Goal: Task Accomplishment & Management: Manage account settings

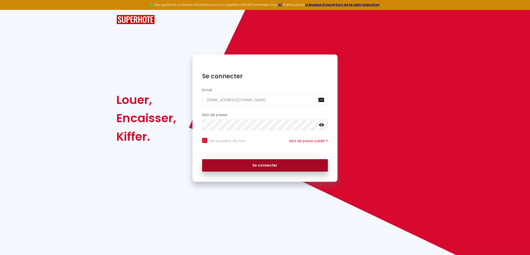
click at [260, 166] on button "Se connecter" at bounding box center [265, 165] width 126 height 13
checkbox input "true"
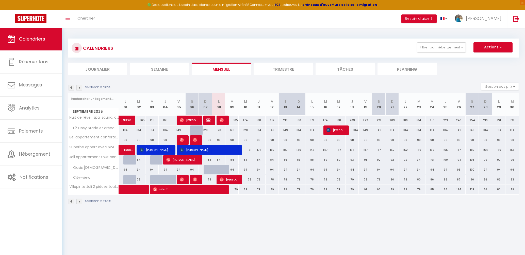
click at [219, 131] on div "128" at bounding box center [218, 130] width 13 height 9
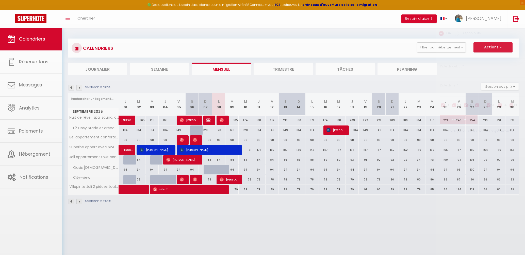
type input "128"
type input "Lun 08 Septembre 2025"
type input "[DATE]"
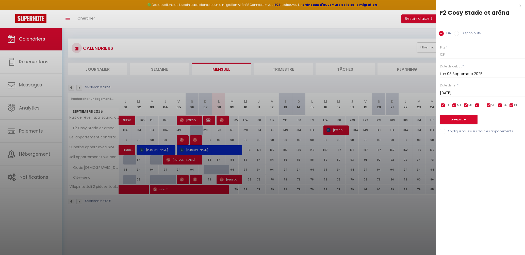
click at [456, 34] on input "Disponibilité" at bounding box center [456, 33] width 5 height 5
radio input "true"
radio input "false"
select select "0"
click option "Indisponible" at bounding box center [0, 0] width 0 height 0
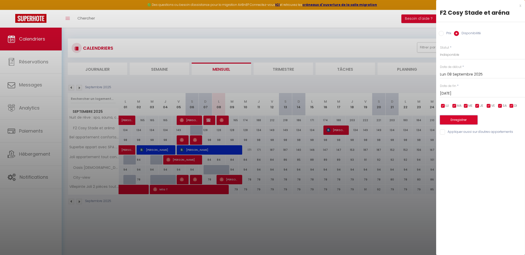
click at [453, 121] on button "Enregistrer" at bounding box center [459, 119] width 38 height 9
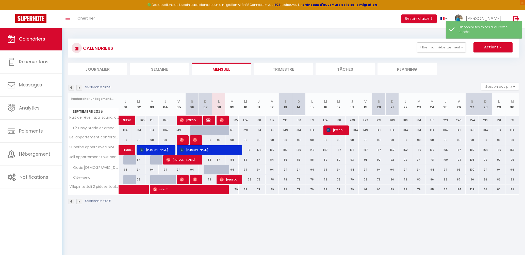
click at [204, 130] on div at bounding box center [209, 133] width 13 height 10
select select "1"
type input "Dim 07 Septembre 2025"
type input "Lun 08 Septembre 2025"
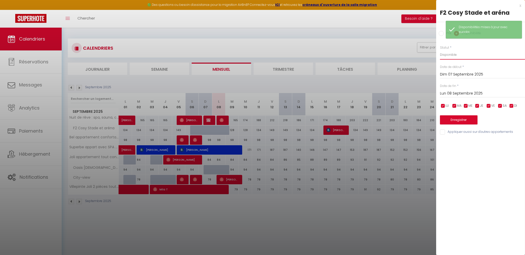
click at [440, 50] on select "Disponible Indisponible" at bounding box center [482, 55] width 85 height 10
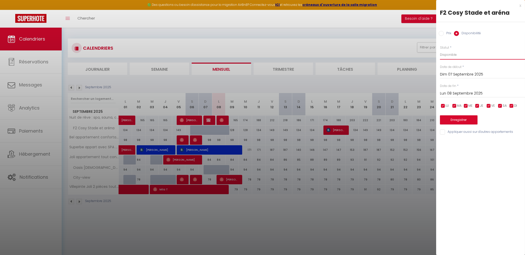
click option "Disponible" at bounding box center [0, 0] width 0 height 0
click at [456, 118] on button "Enregistrer" at bounding box center [459, 119] width 38 height 9
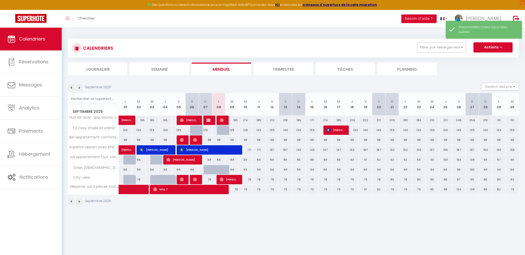
scroll to position [27, 0]
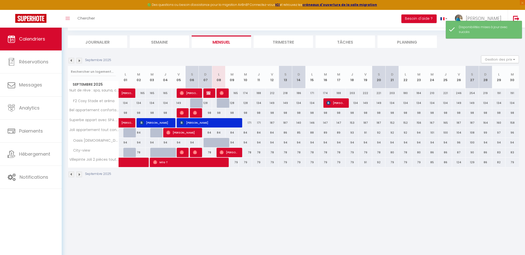
click at [211, 143] on div at bounding box center [209, 143] width 13 height 10
select select "1"
type input "Dim 07 Septembre 2025"
type input "Lun 08 Septembre 2025"
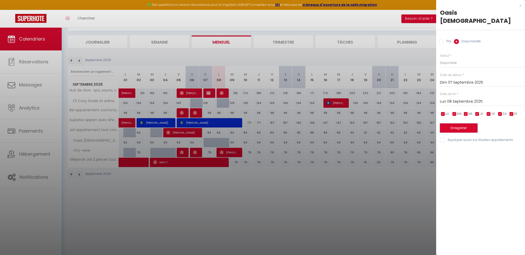
click at [457, 124] on button "Enregistrer" at bounding box center [459, 128] width 38 height 9
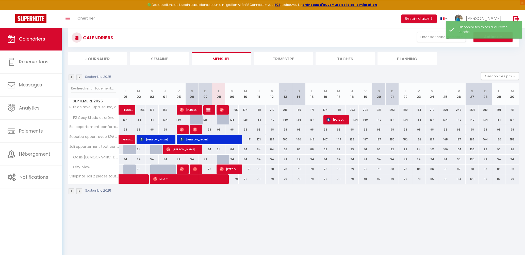
scroll to position [0, 0]
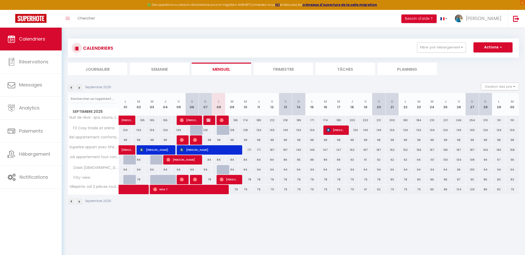
click at [335, 129] on span "[PERSON_NAME]" at bounding box center [335, 130] width 18 height 10
select select "OK"
select select "0"
select select "1"
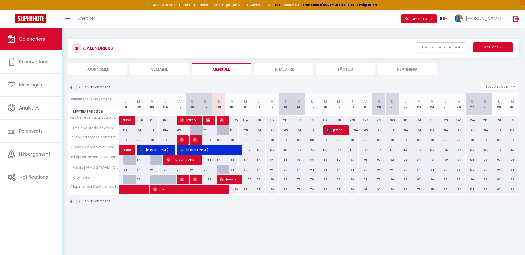
select select "1"
select select
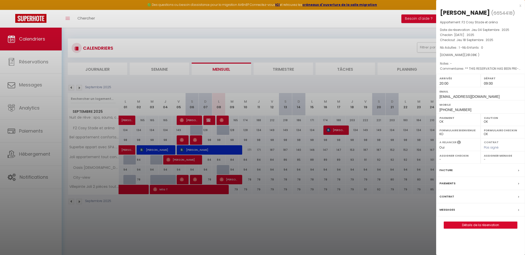
click at [15, 14] on div at bounding box center [262, 127] width 525 height 255
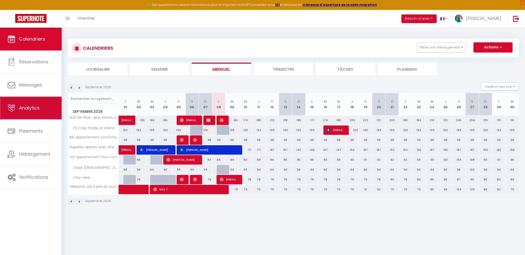
click at [32, 106] on span "Analytics" at bounding box center [29, 108] width 21 height 6
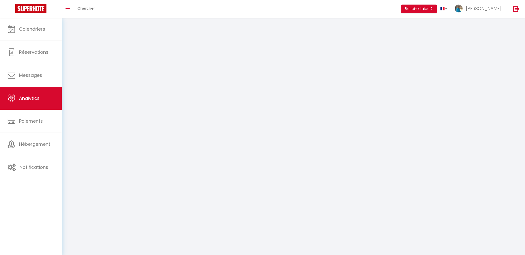
select select "2025"
select select "9"
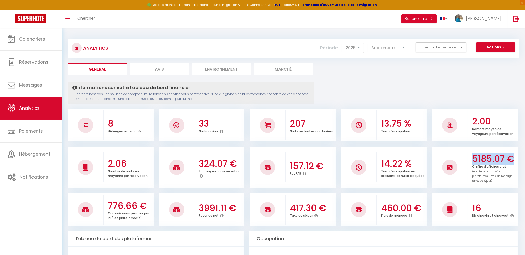
drag, startPoint x: 475, startPoint y: 158, endPoint x: 511, endPoint y: 162, distance: 35.8
click at [511, 162] on div "5185.07 € Chiffre d'affaires brut (nuitées + commission plateformes + frais de …" at bounding box center [493, 168] width 50 height 42
drag, startPoint x: 499, startPoint y: 180, endPoint x: 468, endPoint y: 156, distance: 40.1
click at [468, 156] on div "5185.07 € Chiffre d'affaires brut (nuitées + commission plateformes + frais de …" at bounding box center [493, 168] width 50 height 42
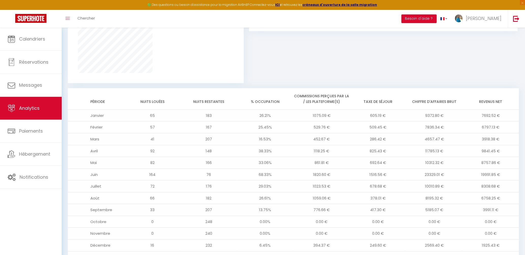
scroll to position [379, 0]
